Goal: Information Seeking & Learning: Learn about a topic

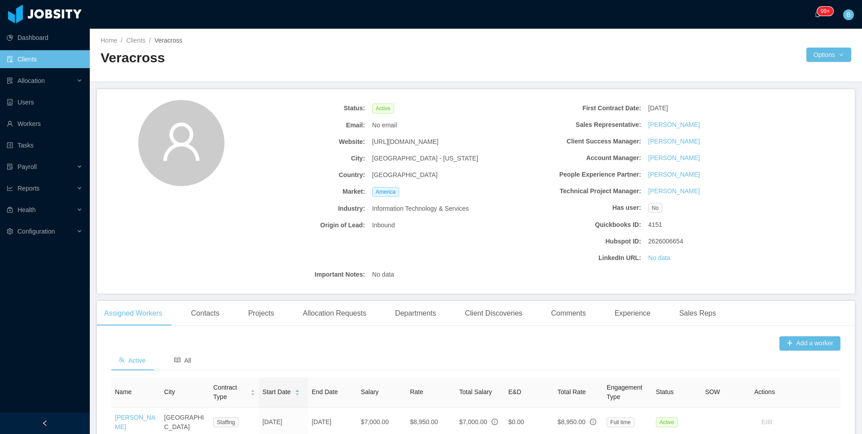
scroll to position [6, 0]
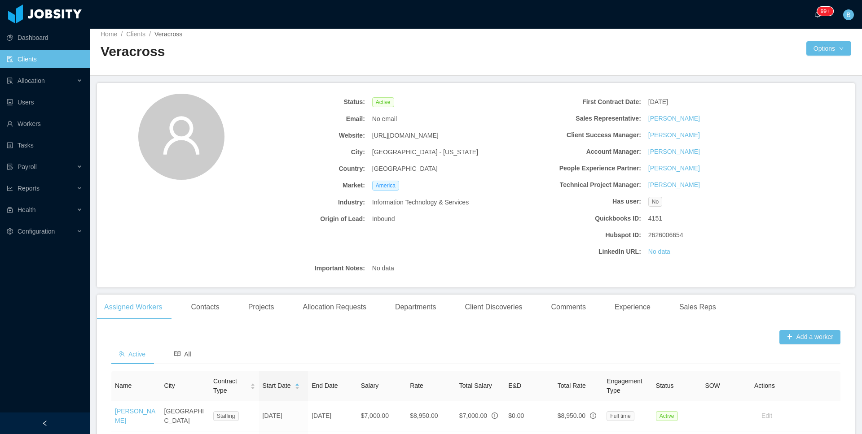
click at [37, 61] on link "Clients" at bounding box center [45, 59] width 76 height 18
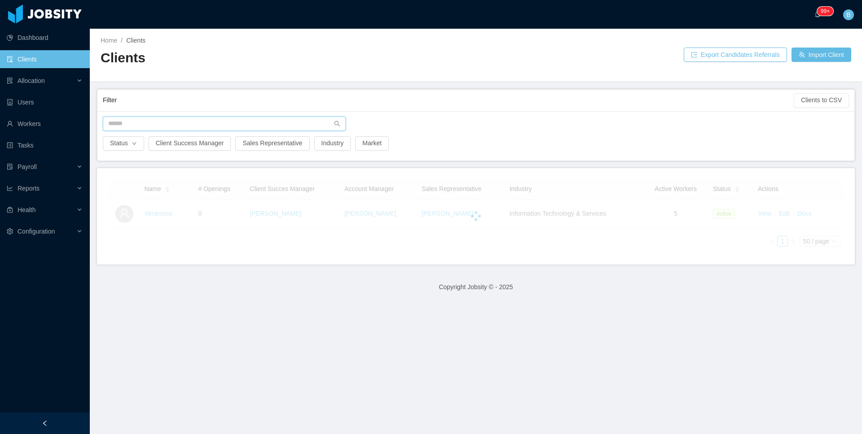
click at [156, 123] on input "text" at bounding box center [224, 124] width 243 height 14
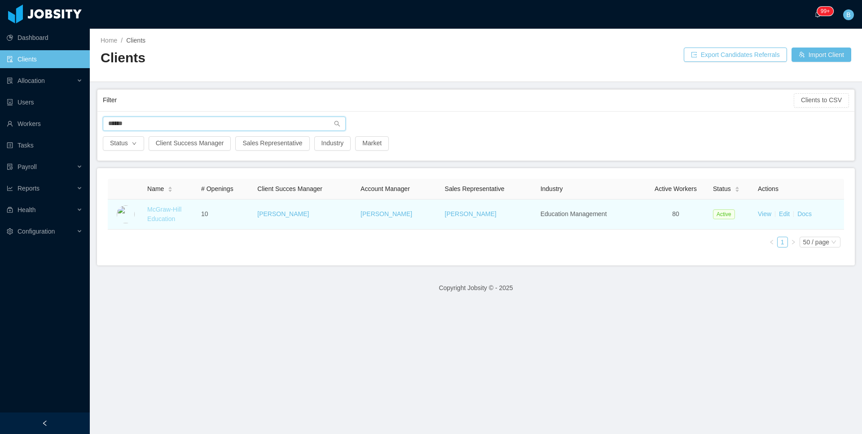
type input "******"
click at [170, 206] on link "McGraw-Hill Education" at bounding box center [164, 214] width 34 height 17
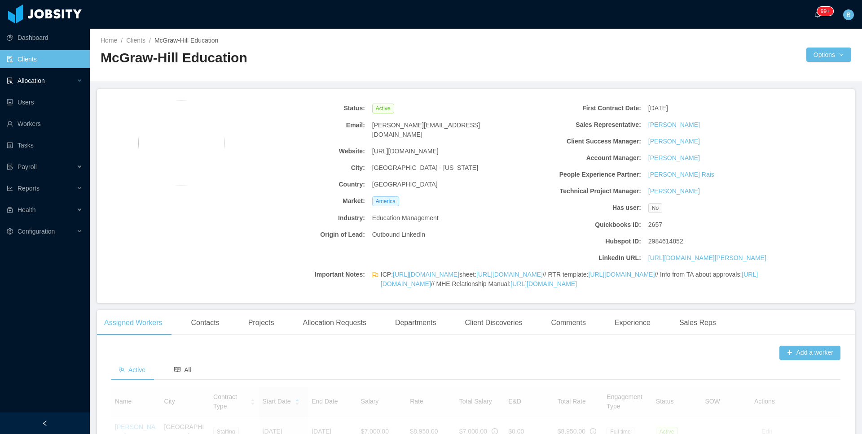
click at [48, 88] on div "Allocation" at bounding box center [45, 81] width 90 height 18
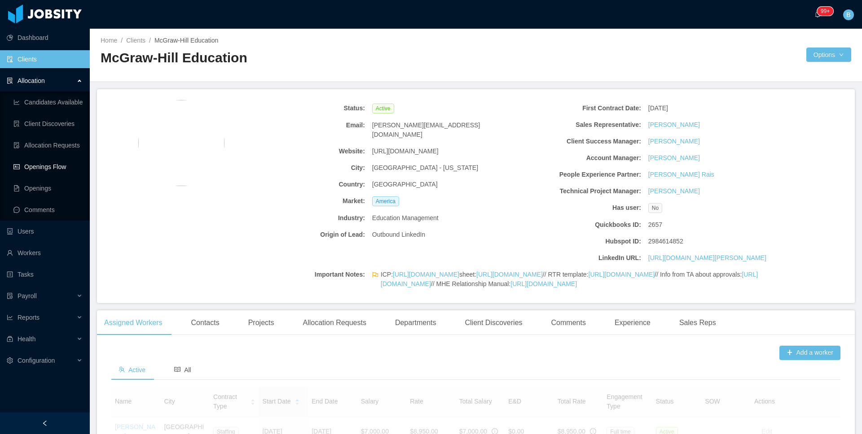
click at [30, 162] on link "Openings Flow" at bounding box center [47, 167] width 69 height 18
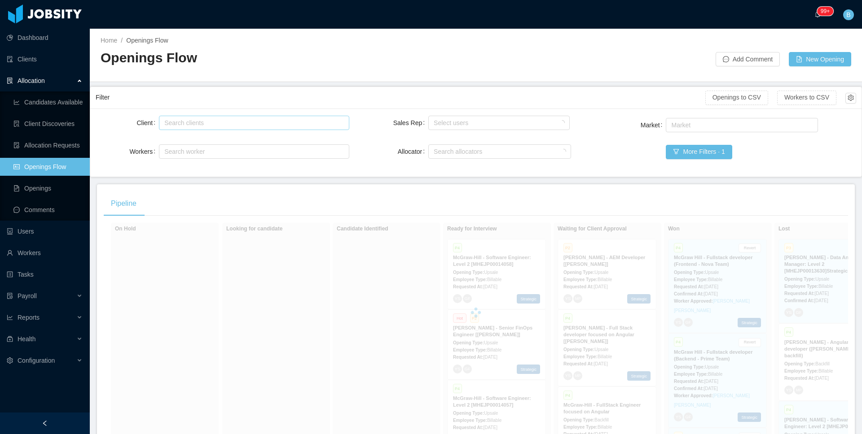
click at [210, 128] on div "Search clients" at bounding box center [253, 122] width 182 height 13
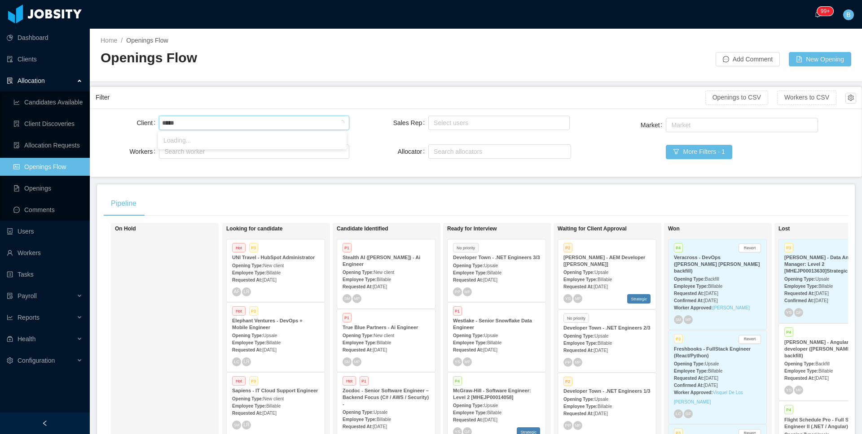
type input "******"
click at [215, 138] on li "McGraw-Hill Education" at bounding box center [252, 140] width 189 height 14
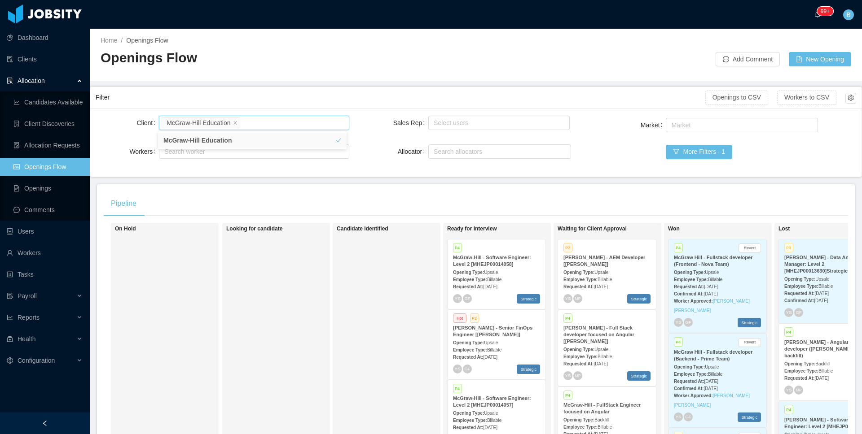
click at [216, 303] on div "On Hold" at bounding box center [178, 353] width 126 height 252
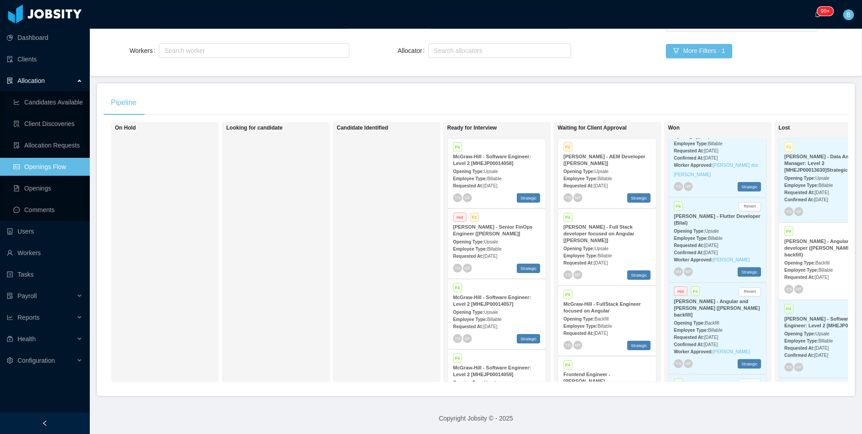
scroll to position [1229, 0]
click at [769, 48] on div "More Filters · 1" at bounding box center [793, 51] width 254 height 14
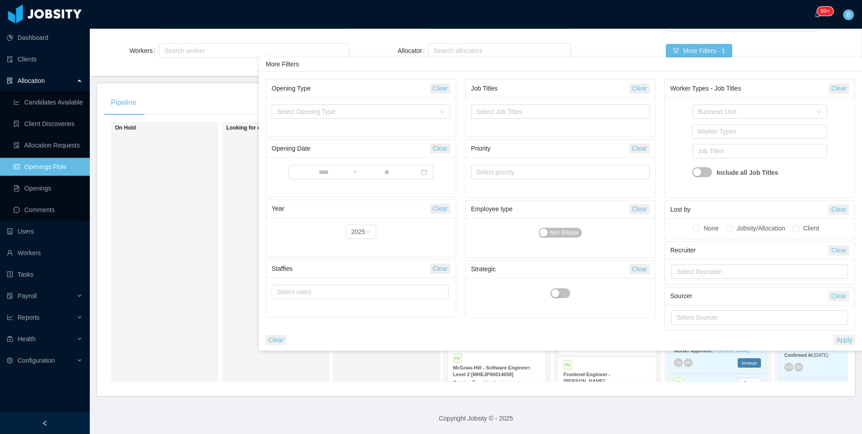
click at [226, 256] on div "Looking for candidate" at bounding box center [289, 252] width 126 height 252
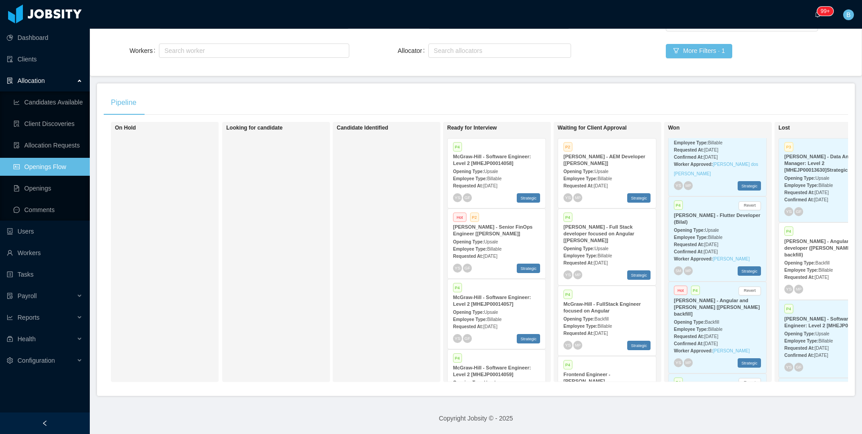
click at [227, 255] on div "Looking for candidate" at bounding box center [289, 252] width 126 height 252
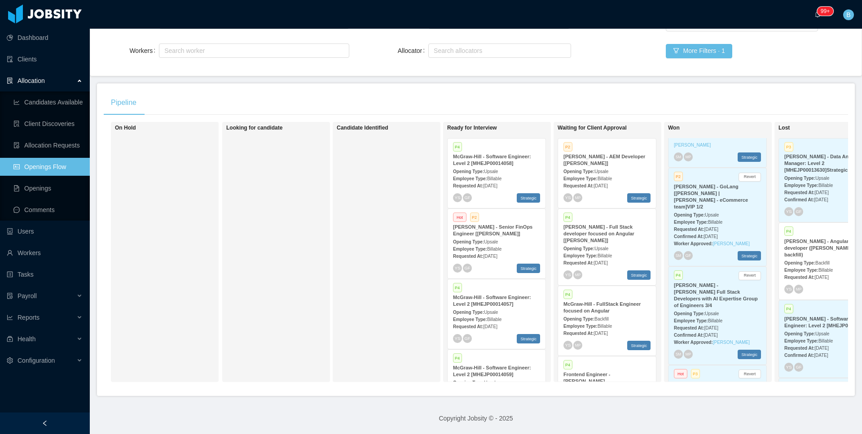
scroll to position [2678, 0]
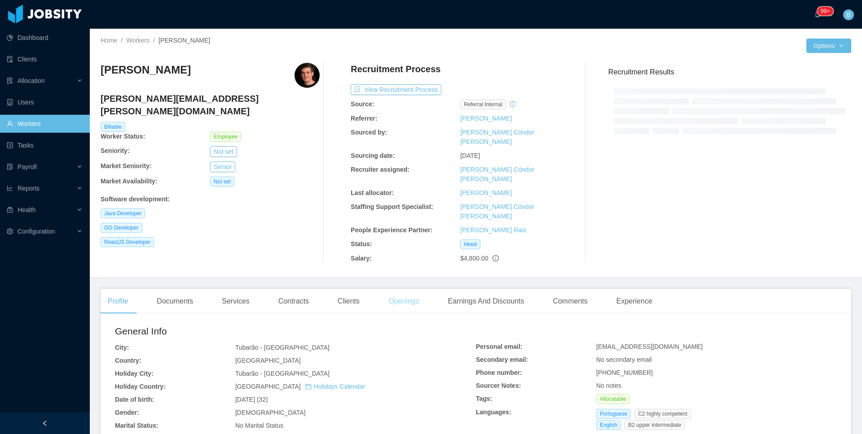
click at [402, 289] on div "Openings" at bounding box center [403, 301] width 45 height 25
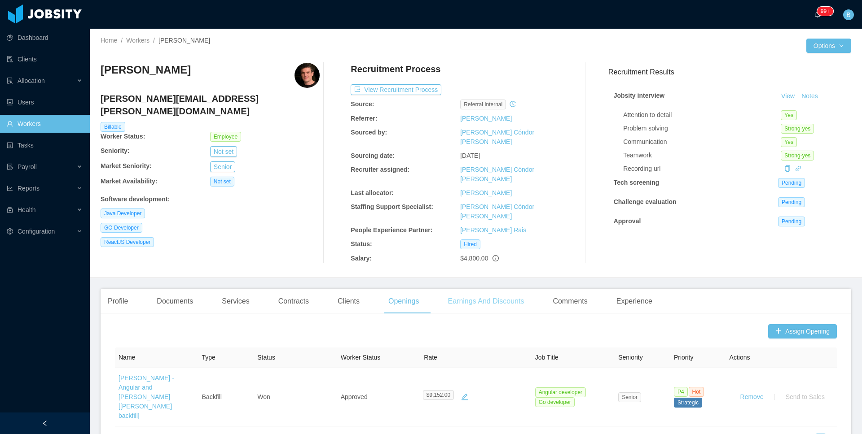
click at [505, 289] on div "Earnings And Discounts" at bounding box center [486, 301] width 91 height 25
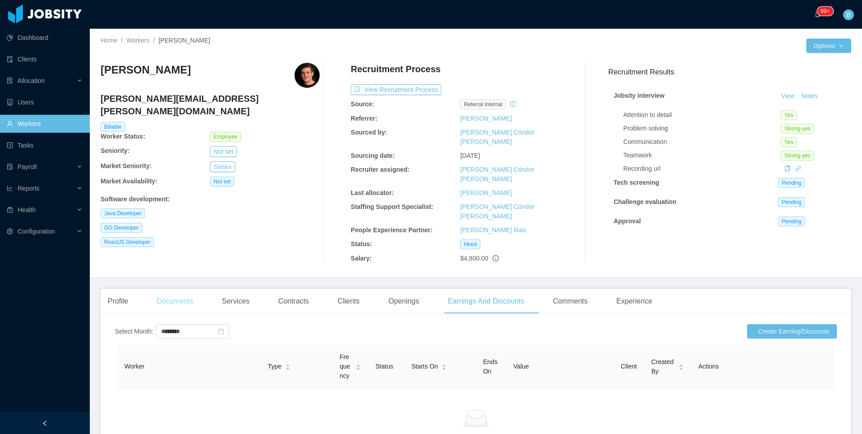
click at [162, 289] on div "Documents" at bounding box center [174, 301] width 51 height 25
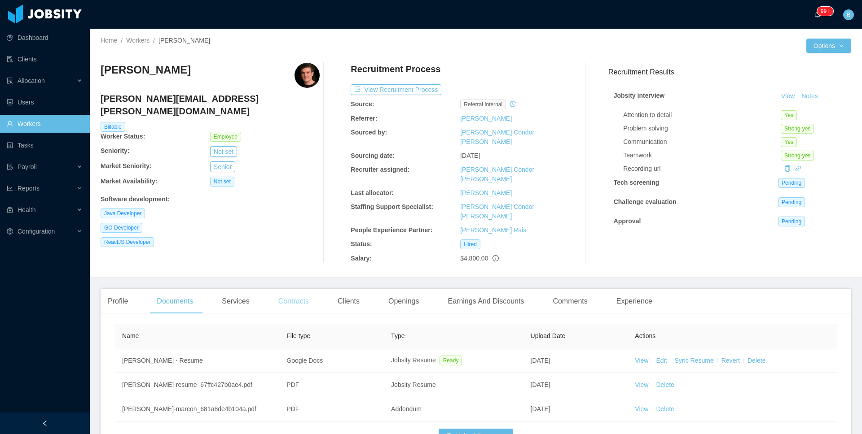
click at [289, 289] on div "Contracts" at bounding box center [293, 301] width 45 height 25
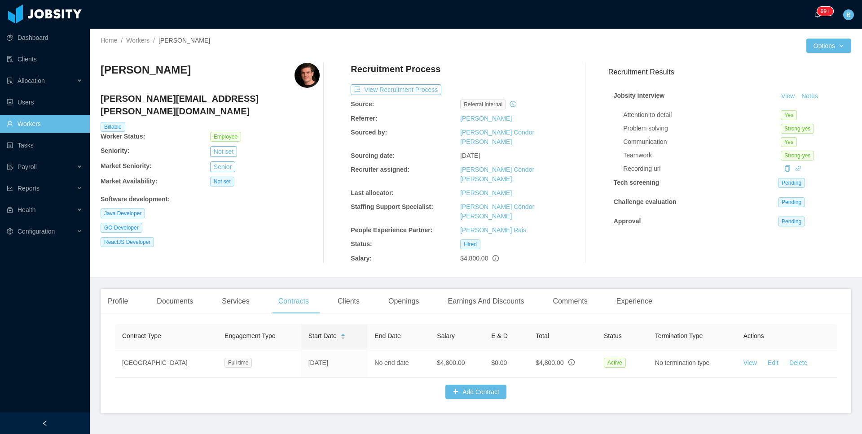
click at [344, 289] on div "Clients" at bounding box center [348, 301] width 36 height 25
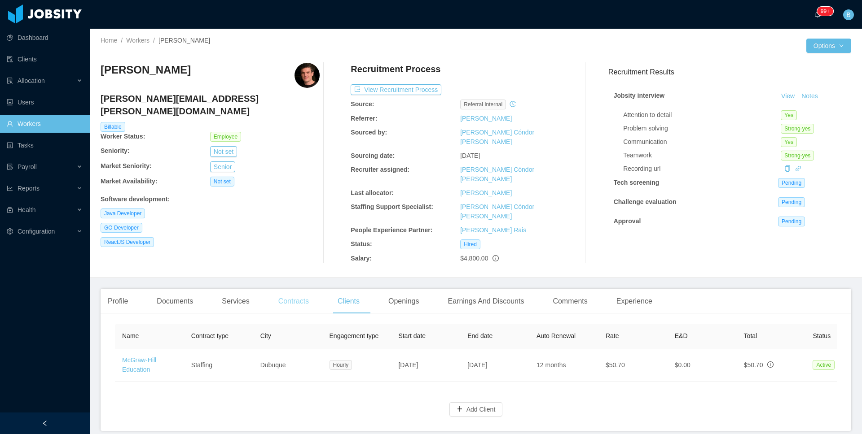
click at [294, 289] on div "Contracts" at bounding box center [293, 301] width 45 height 25
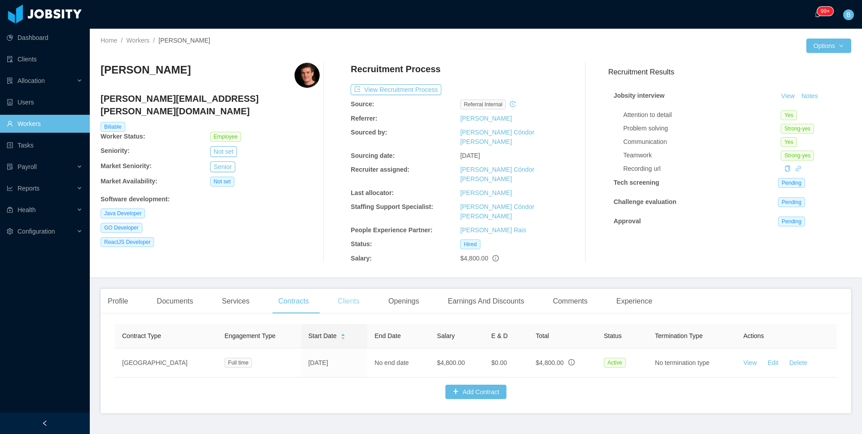
click at [349, 289] on div "Clients" at bounding box center [348, 301] width 36 height 25
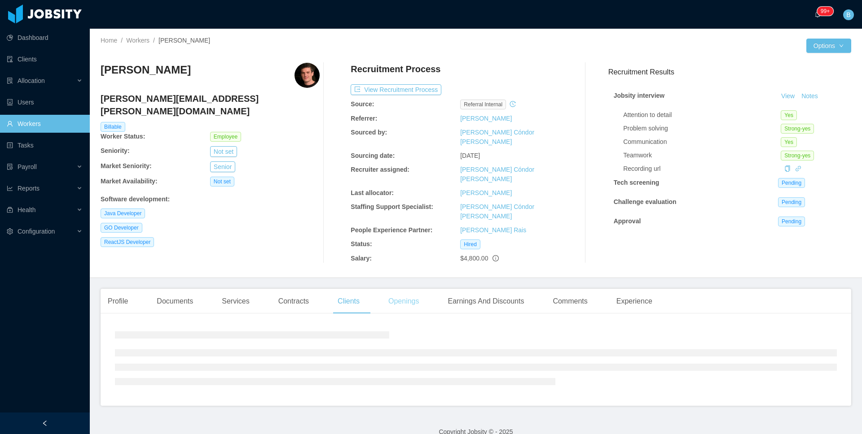
click at [408, 289] on div "Openings" at bounding box center [403, 301] width 45 height 25
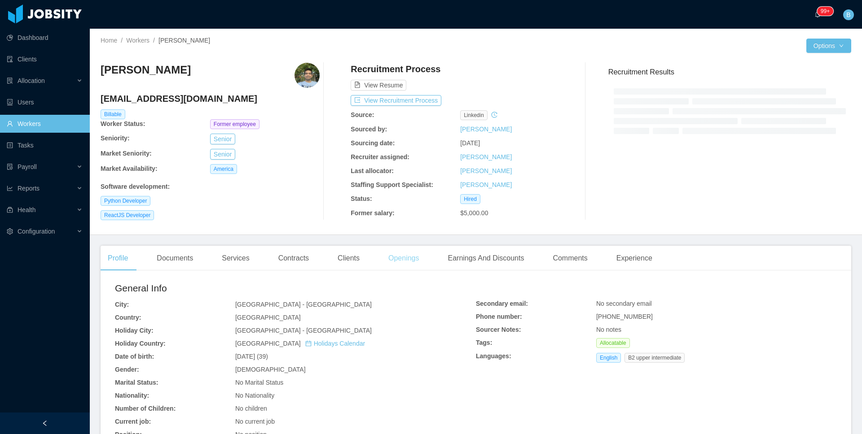
click at [391, 265] on div "Openings" at bounding box center [403, 258] width 45 height 25
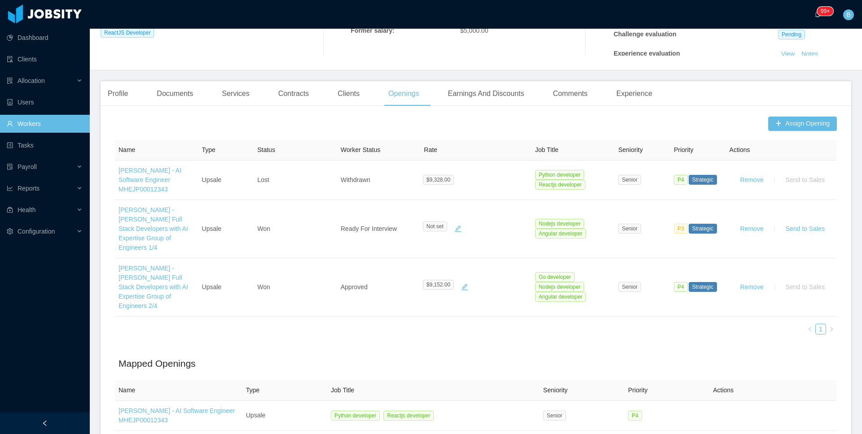
scroll to position [188, 0]
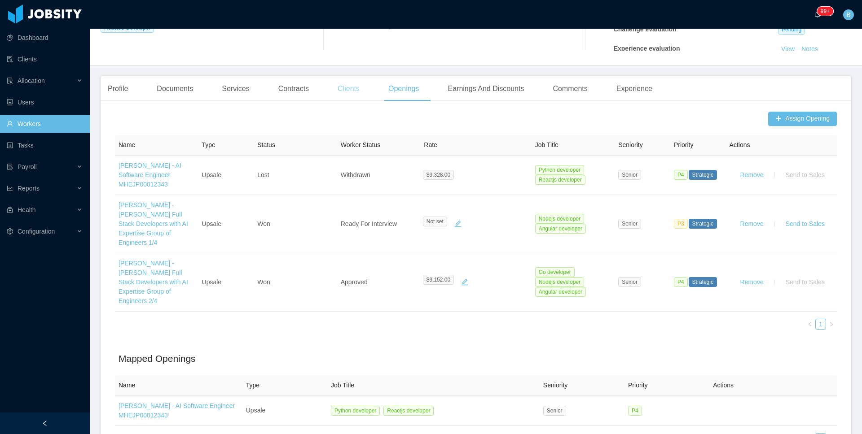
click at [353, 98] on div "Clients" at bounding box center [348, 88] width 36 height 25
